Goal: Task Accomplishment & Management: Manage account settings

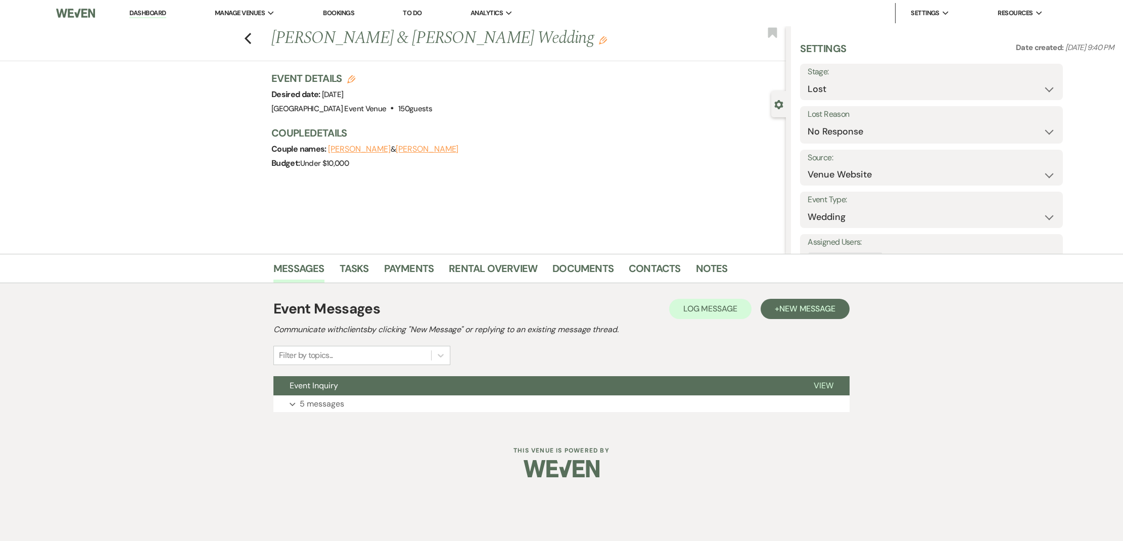
click at [333, 13] on link "Bookings" at bounding box center [338, 13] width 31 height 9
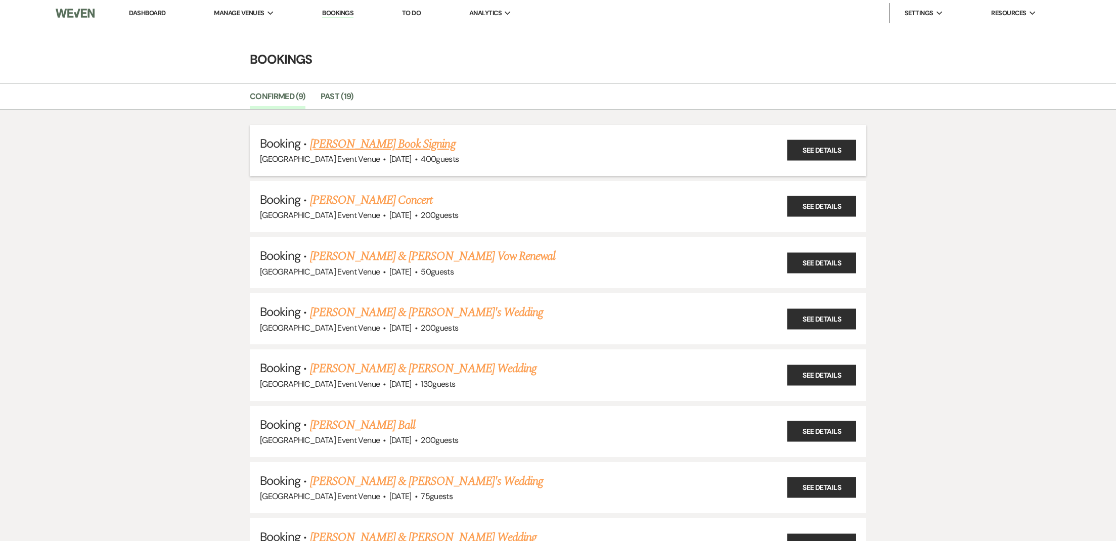
click at [353, 145] on link "[PERSON_NAME] Book Signing" at bounding box center [383, 144] width 146 height 18
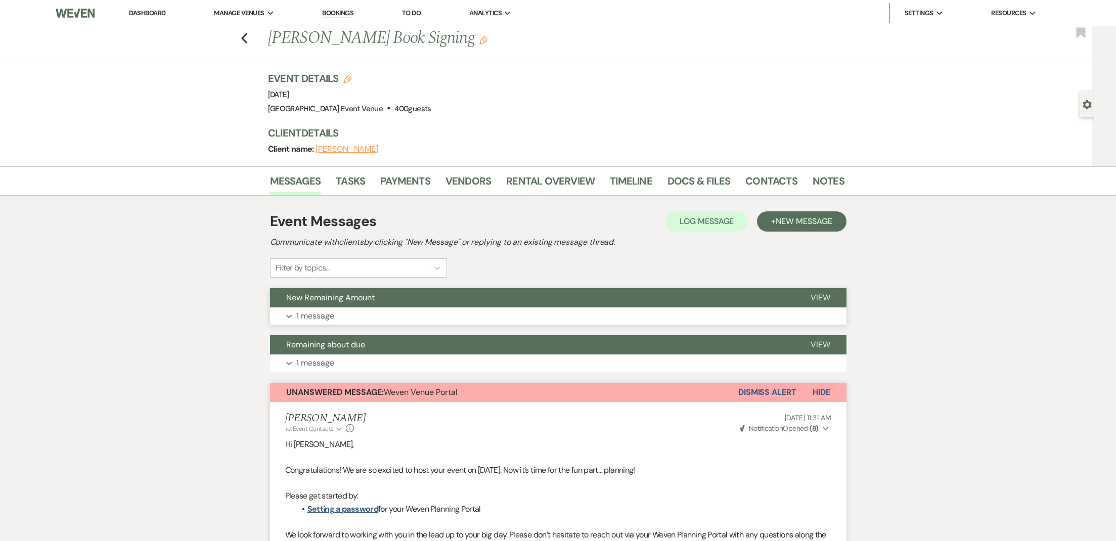
click at [284, 313] on button "Expand 1 message" at bounding box center [558, 315] width 576 height 17
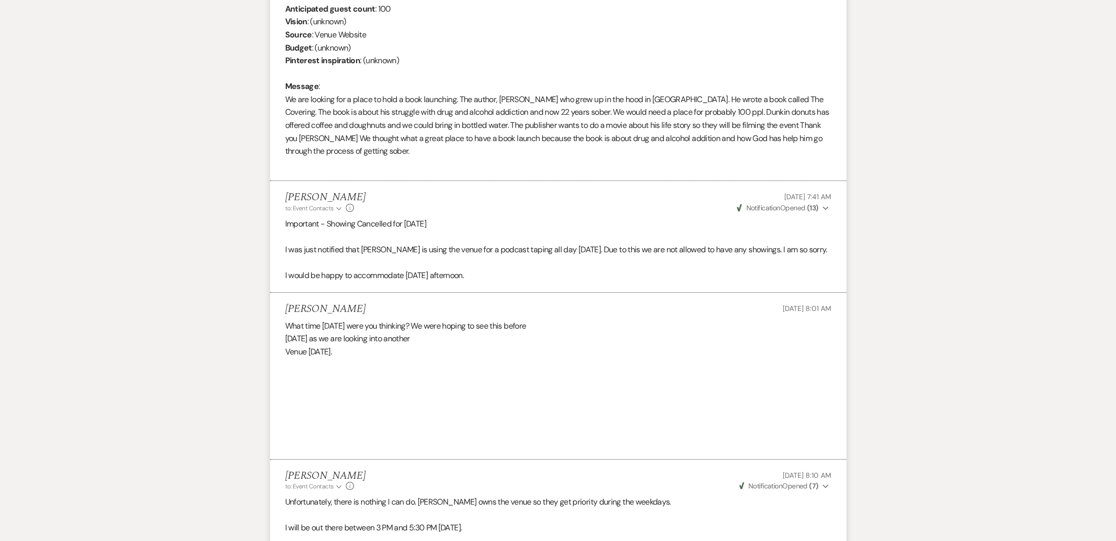
scroll to position [1289, 0]
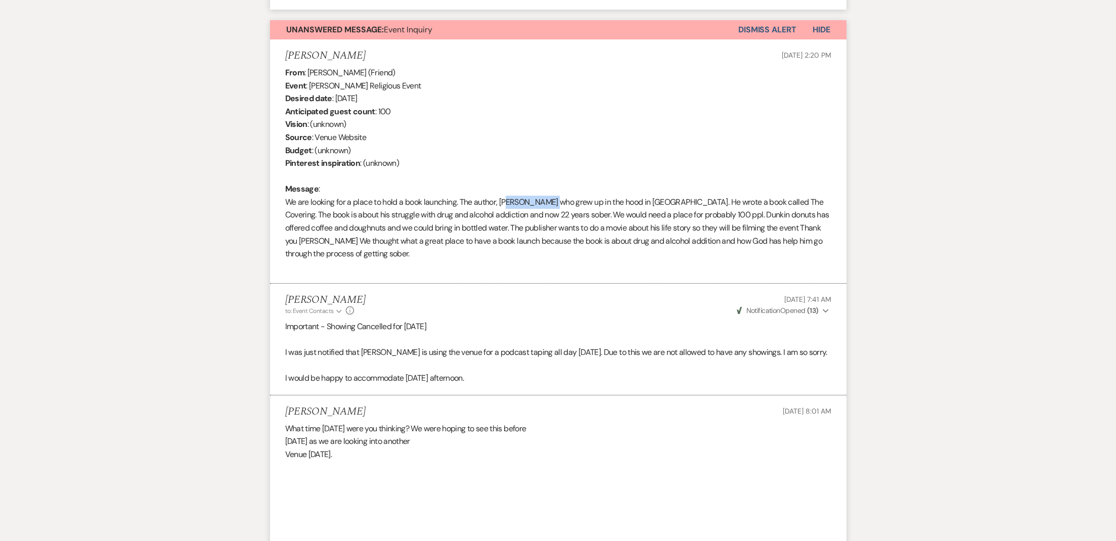
drag, startPoint x: 505, startPoint y: 189, endPoint x: 546, endPoint y: 192, distance: 41.6
click at [546, 192] on div "From : [PERSON_NAME] (Friend) Event : [PERSON_NAME] Religious Event Desired dat…" at bounding box center [558, 169] width 546 height 207
drag, startPoint x: 503, startPoint y: 187, endPoint x: 553, endPoint y: 192, distance: 50.3
click at [553, 192] on div "From : [PERSON_NAME] (Friend) Event : [PERSON_NAME] Religious Event Desired dat…" at bounding box center [558, 169] width 546 height 207
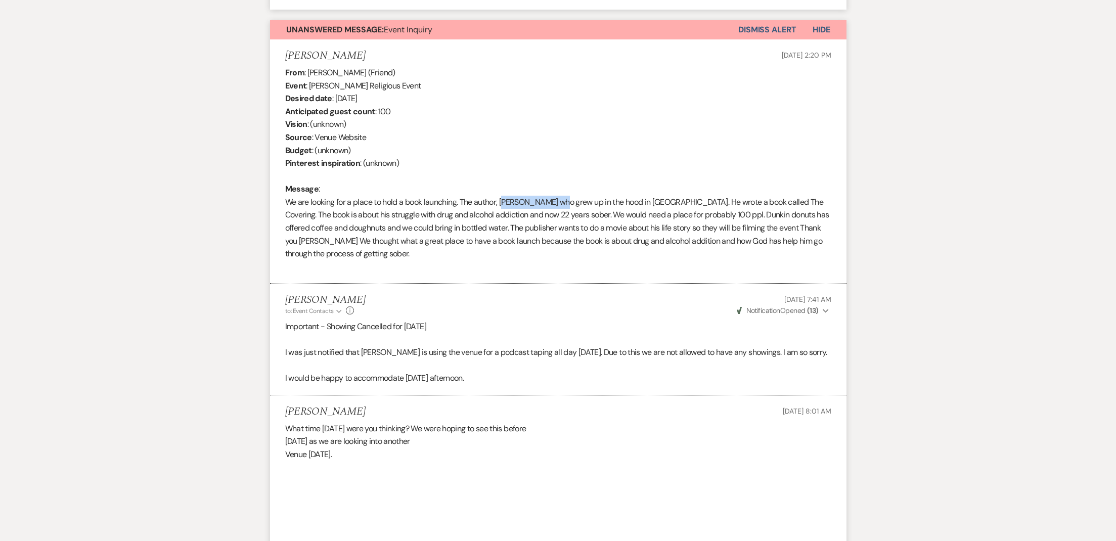
copy div "[PERSON_NAME]"
